Goal: Transaction & Acquisition: Obtain resource

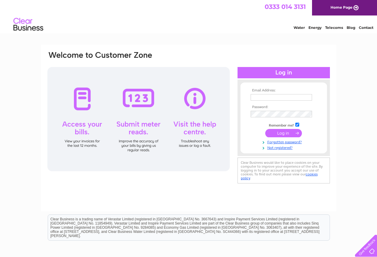
click at [270, 96] on input "text" at bounding box center [280, 97] width 61 height 7
type input "pamelamurray1@btconnect.com"
click at [265, 130] on input "submit" at bounding box center [283, 134] width 37 height 8
click at [278, 132] on input "submit" at bounding box center [283, 134] width 37 height 8
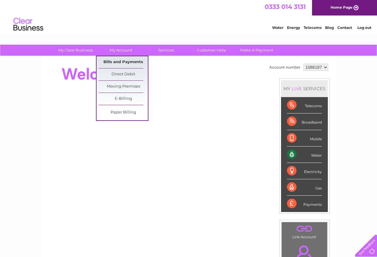
click at [112, 62] on link "Bills and Payments" at bounding box center [123, 62] width 49 height 12
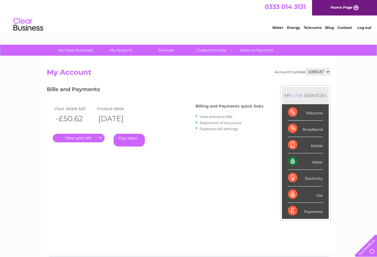
click at [83, 137] on link "." at bounding box center [79, 138] width 52 height 9
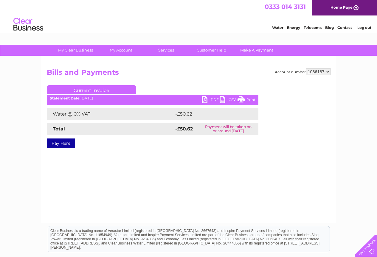
click at [203, 99] on link "PDF" at bounding box center [211, 100] width 18 height 9
